Goal: Task Accomplishment & Management: Manage account settings

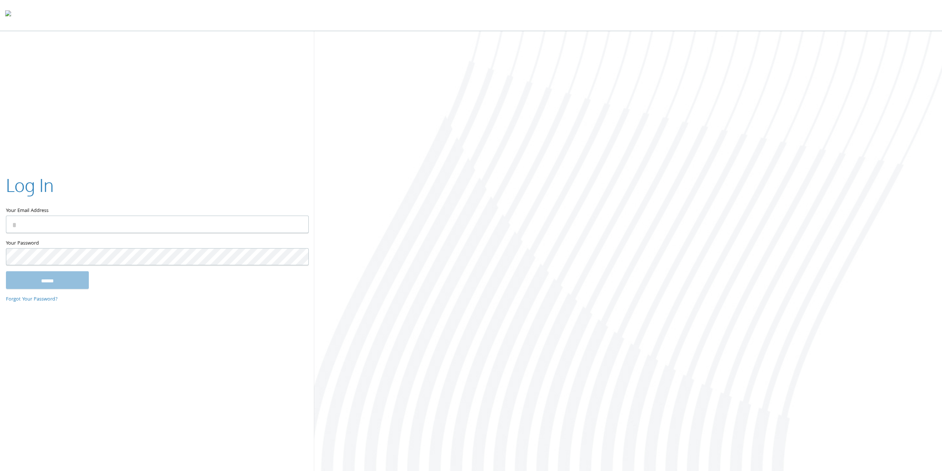
type input "**********"
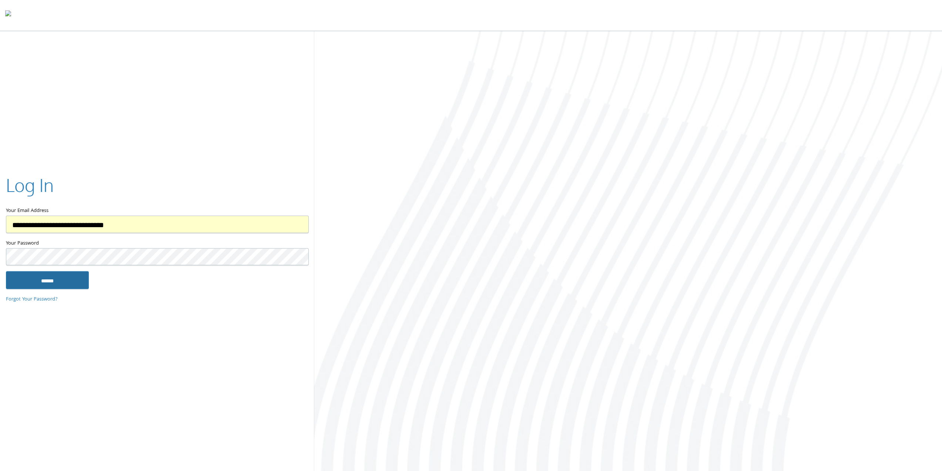
click at [54, 279] on input "******" at bounding box center [47, 280] width 83 height 18
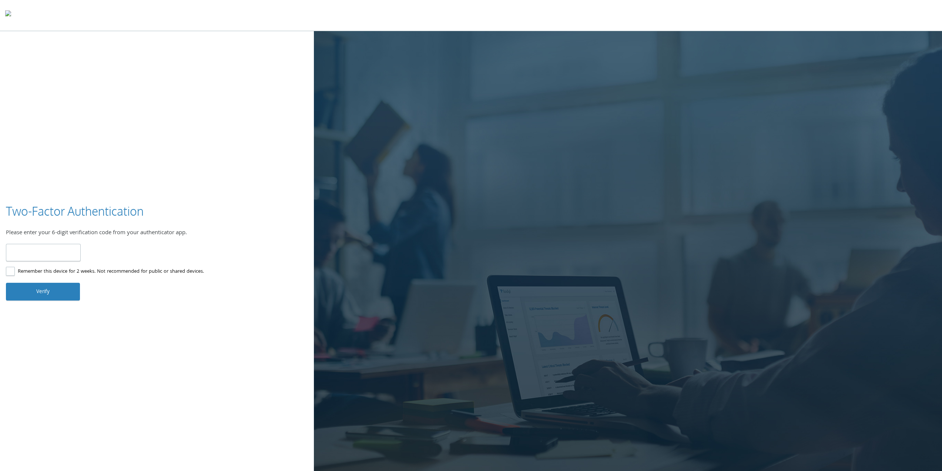
click at [47, 245] on input "number" at bounding box center [43, 252] width 75 height 17
type input "******"
